Goal: Browse casually

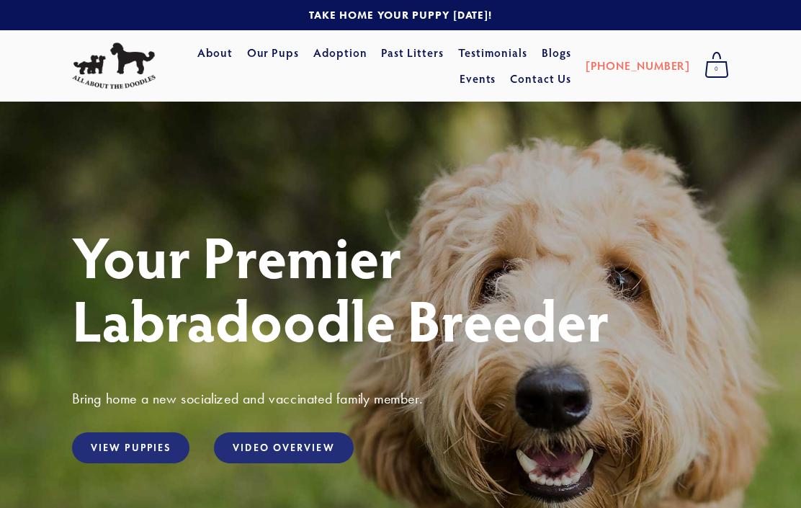
click at [280, 54] on link "Our Pups" at bounding box center [273, 53] width 53 height 26
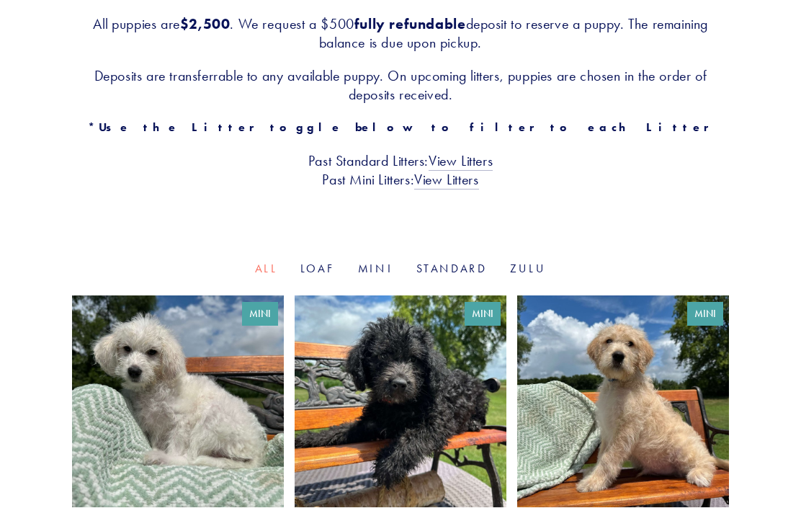
scroll to position [312, 0]
click at [366, 261] on link "Mini" at bounding box center [375, 268] width 35 height 14
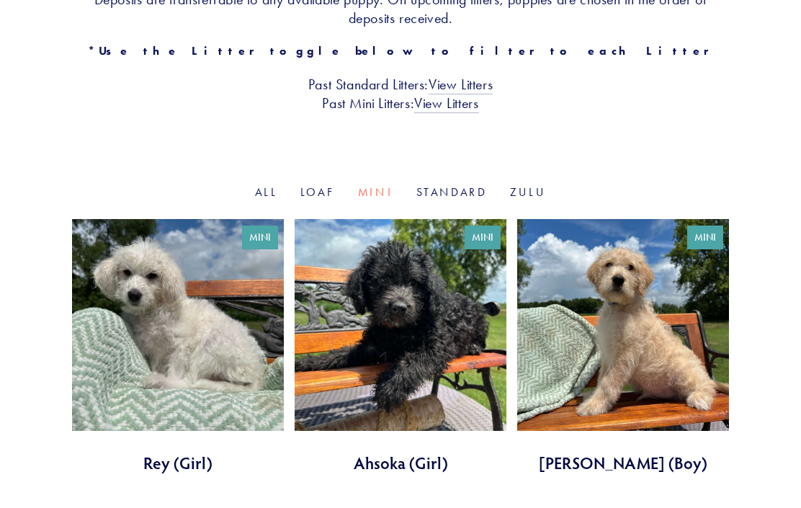
scroll to position [388, 0]
click at [320, 185] on link "Loaf" at bounding box center [317, 192] width 35 height 14
